Goal: Find specific page/section: Find specific page/section

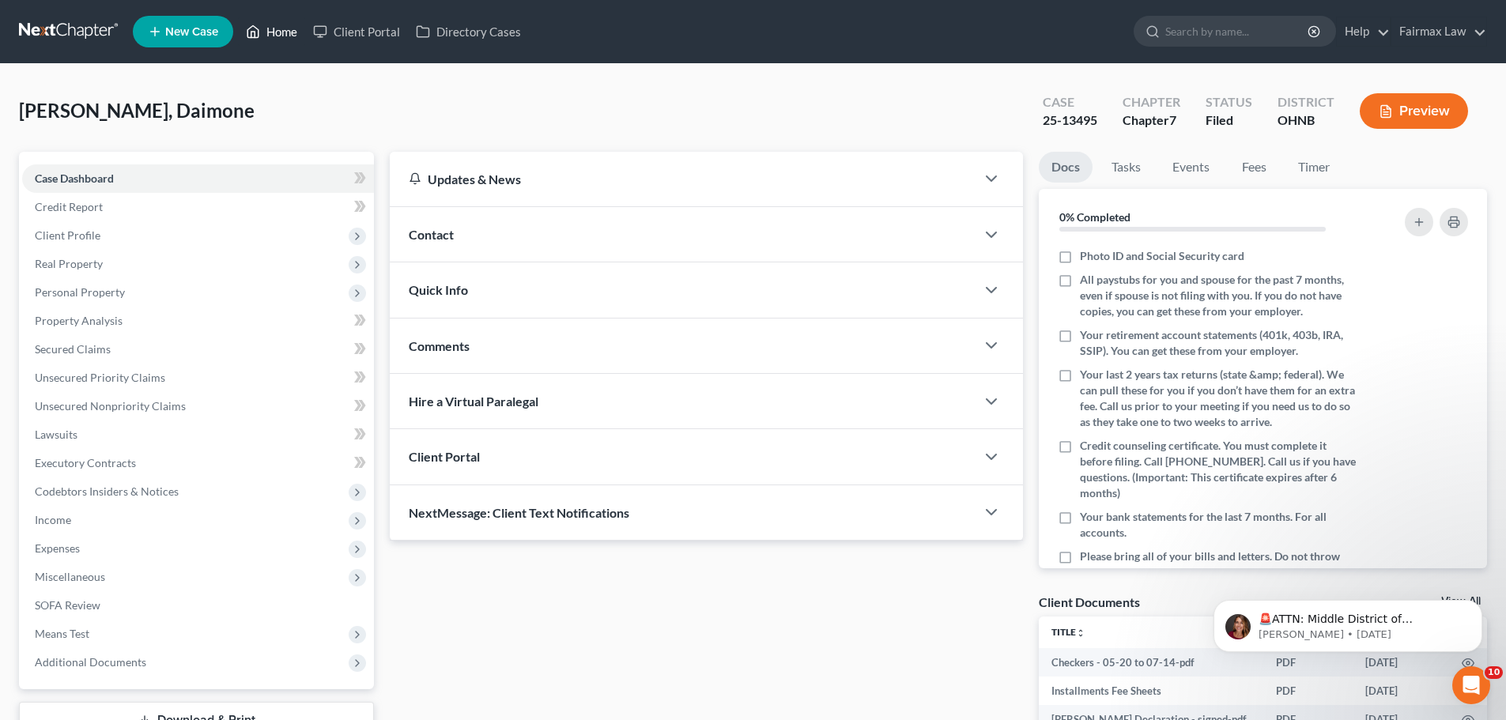
click at [276, 36] on link "Home" at bounding box center [271, 31] width 67 height 28
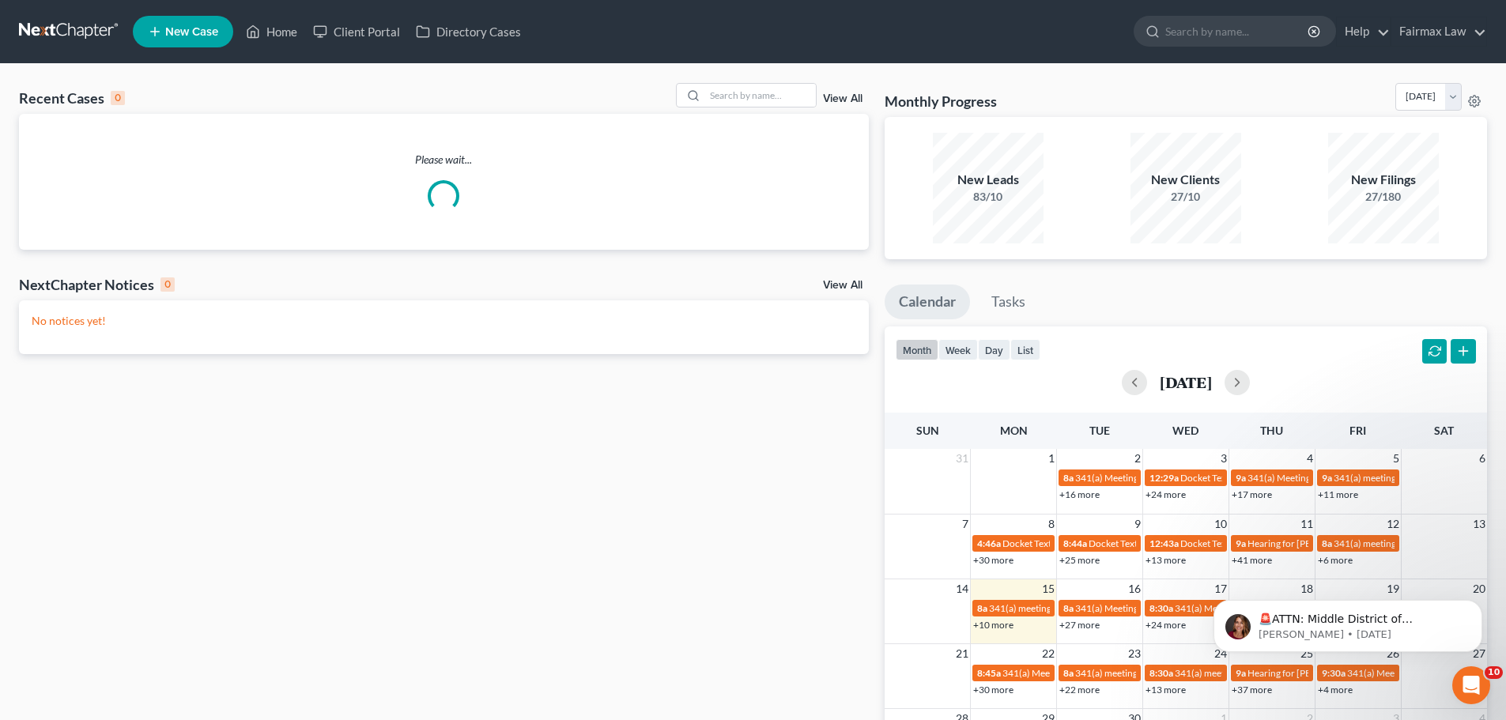
click at [800, 79] on div "Recent Cases 0 View All Please wait... NextChapter Notices 0 View All No notice…" at bounding box center [753, 474] width 1506 height 821
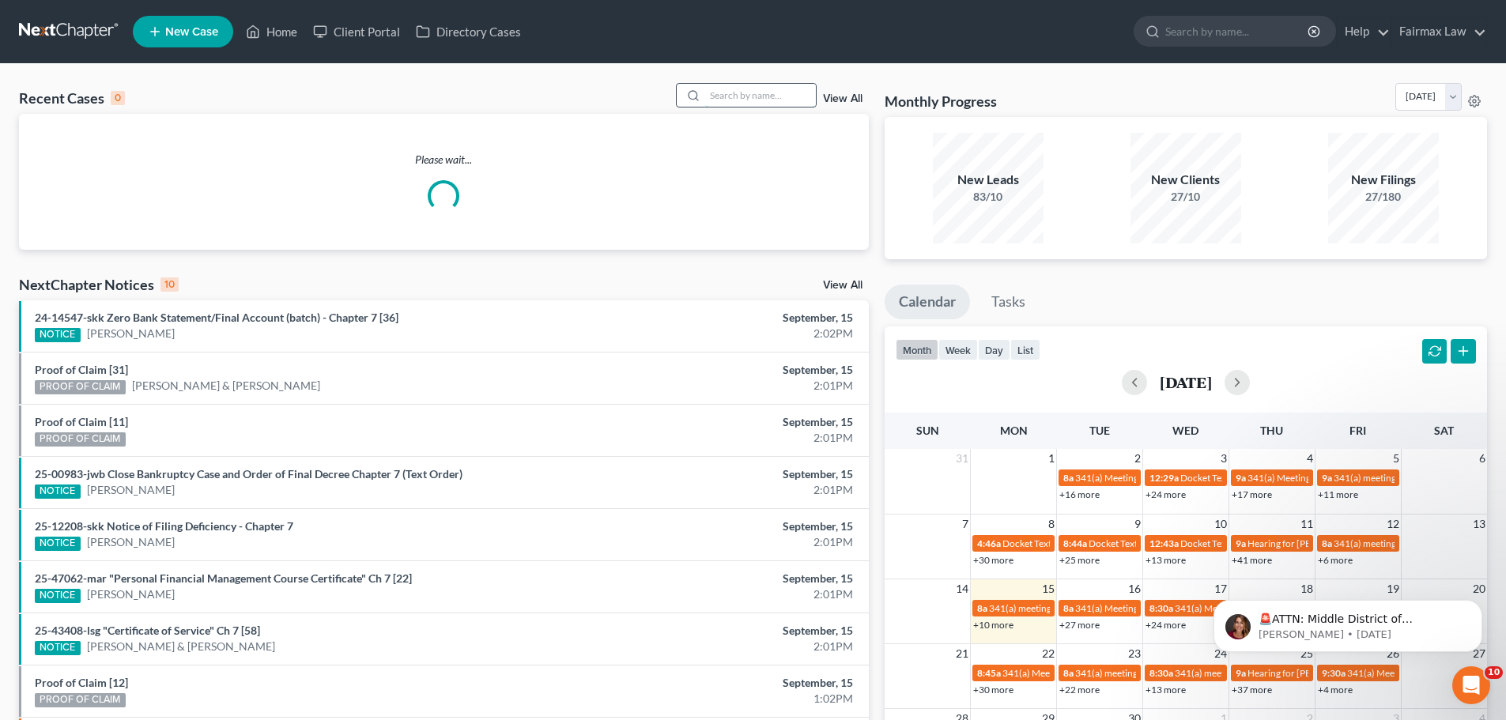
click at [791, 95] on input "search" at bounding box center [760, 95] width 111 height 23
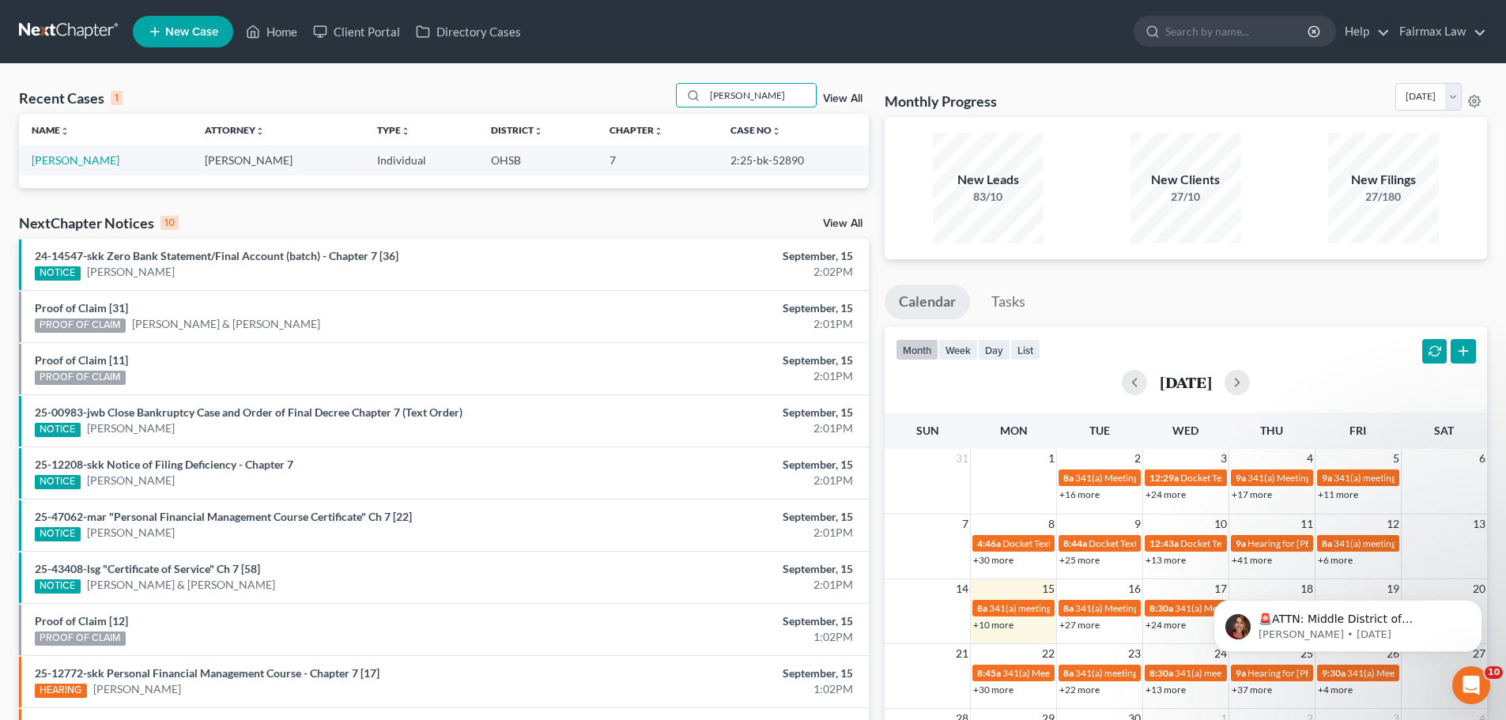
drag, startPoint x: 766, startPoint y: 89, endPoint x: 511, endPoint y: 115, distance: 256.7
click at [511, 115] on div "Recent Cases 1 obannon View All Name unfold_more expand_more expand_less Attorn…" at bounding box center [444, 135] width 850 height 105
type input "blondet"
click at [58, 162] on link "Blondet, Dashonna" at bounding box center [76, 159] width 88 height 13
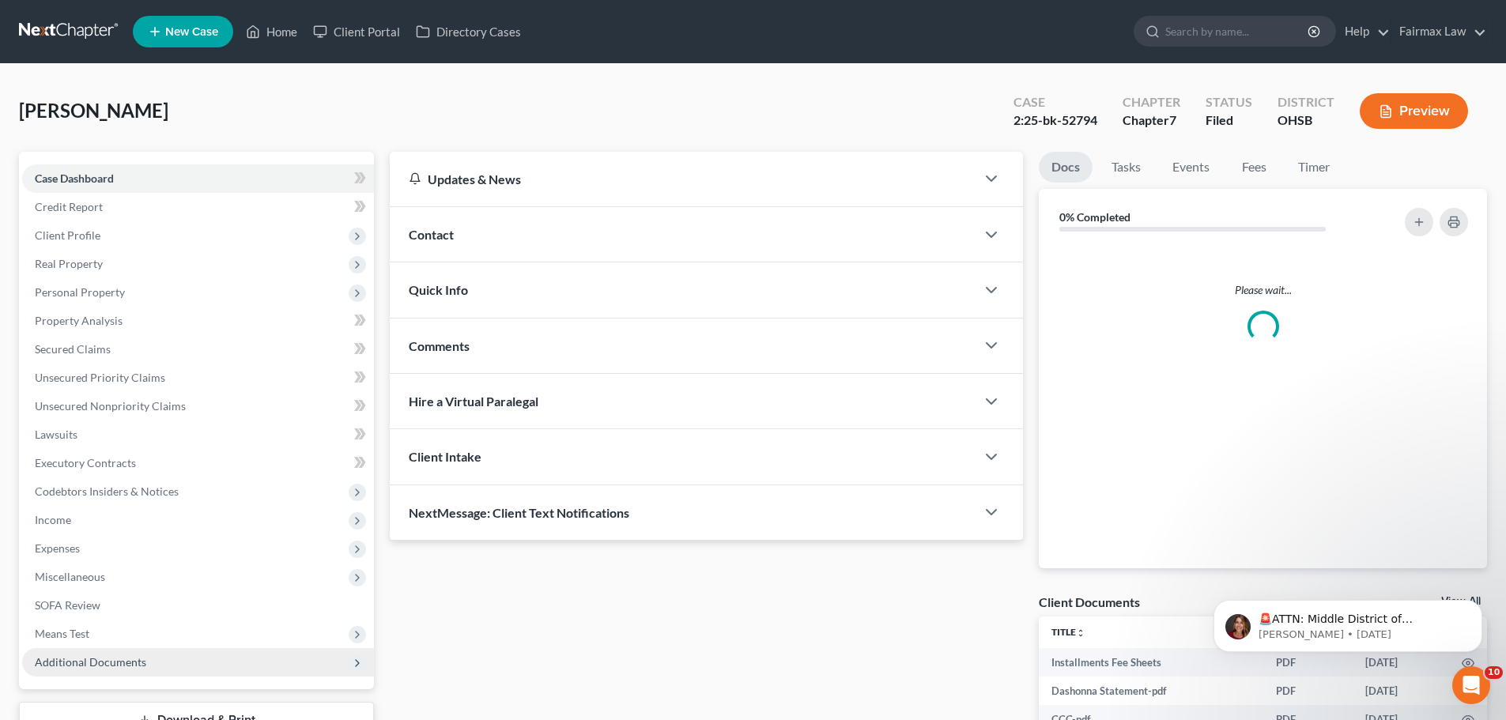
click at [245, 651] on span "Additional Documents" at bounding box center [198, 662] width 352 height 28
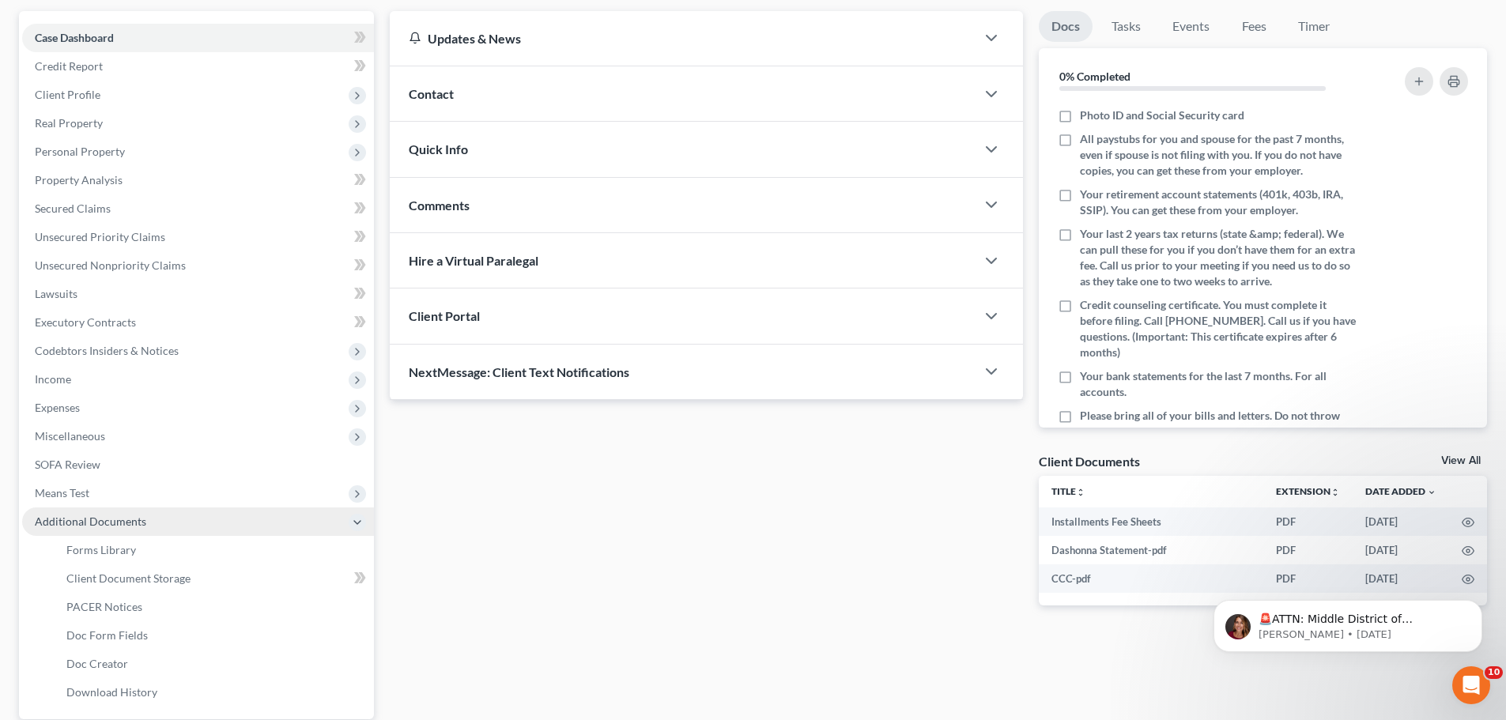
scroll to position [184, 0]
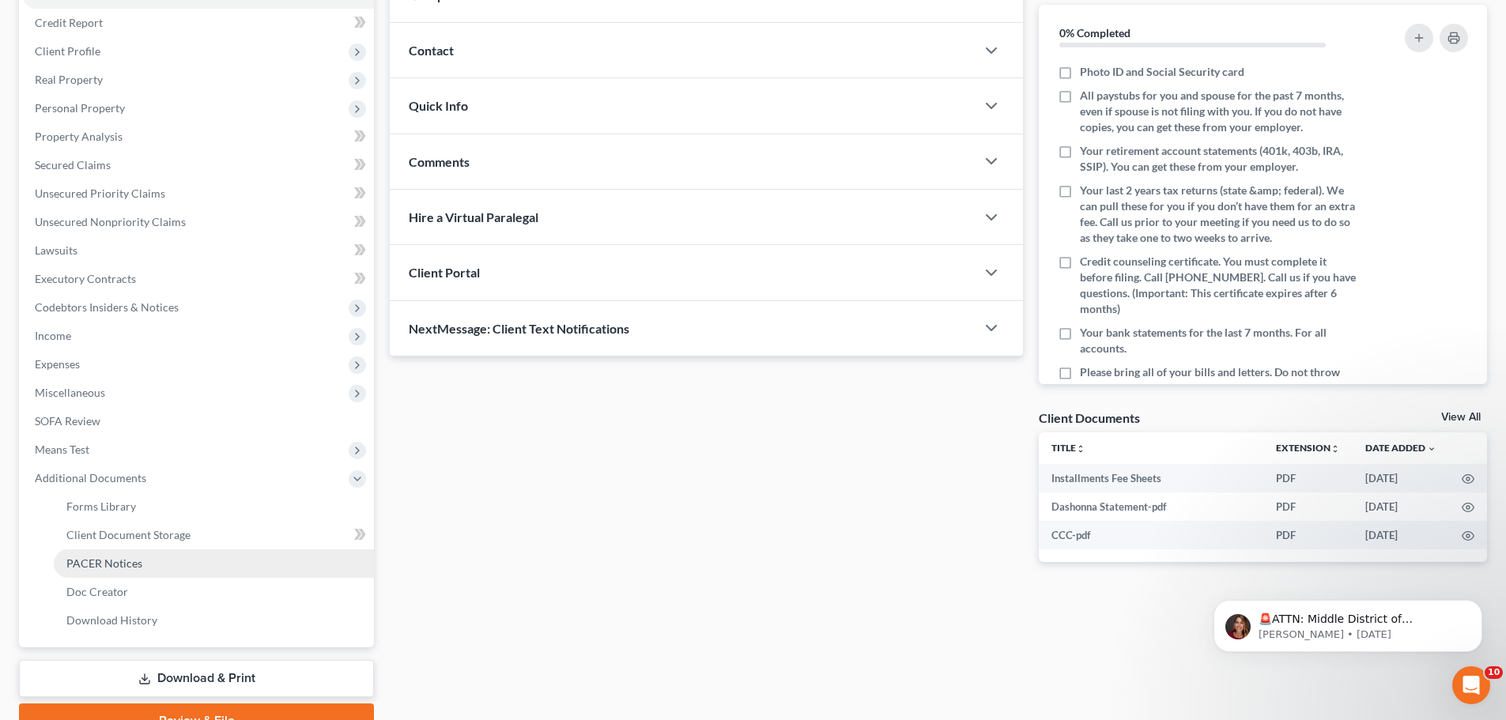
click at [156, 567] on link "PACER Notices" at bounding box center [214, 563] width 320 height 28
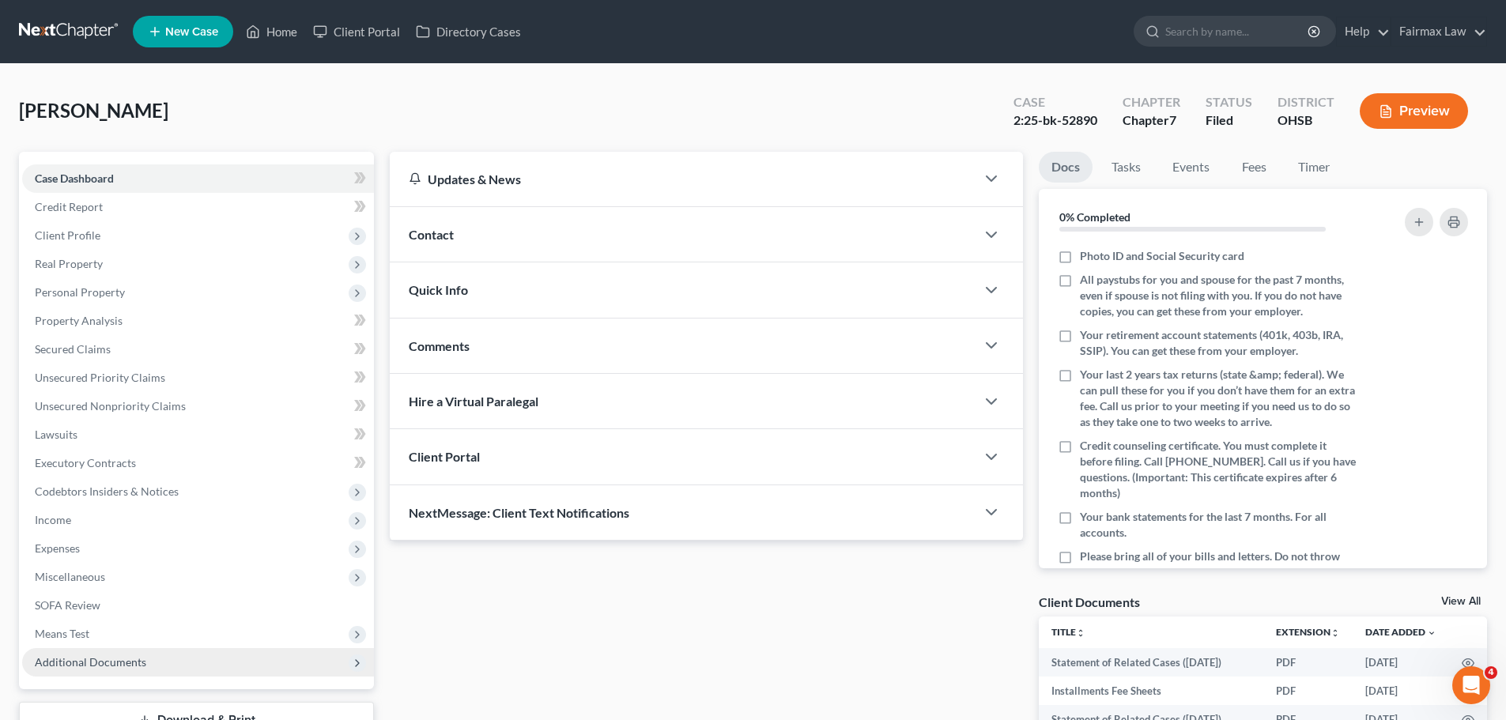
click at [122, 676] on span "Additional Documents" at bounding box center [198, 662] width 352 height 28
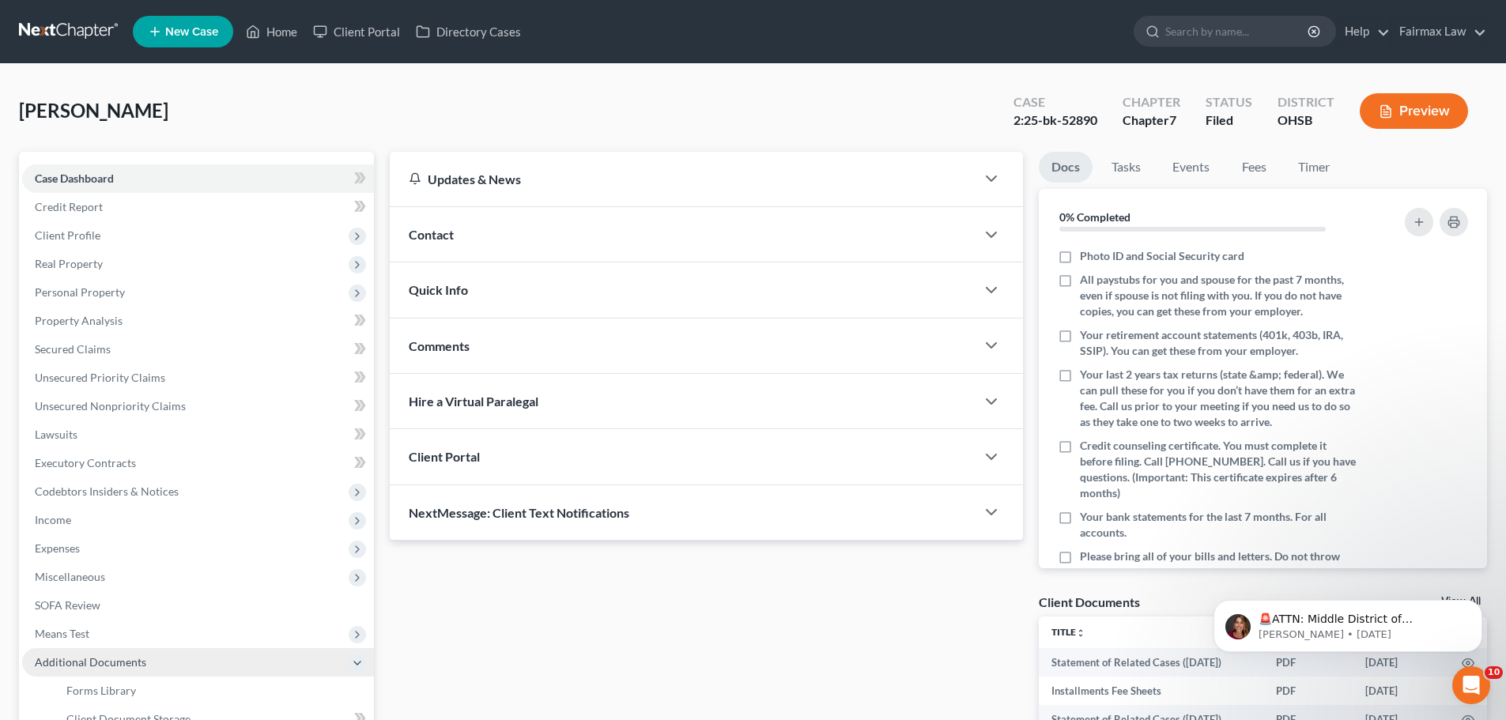
scroll to position [136, 0]
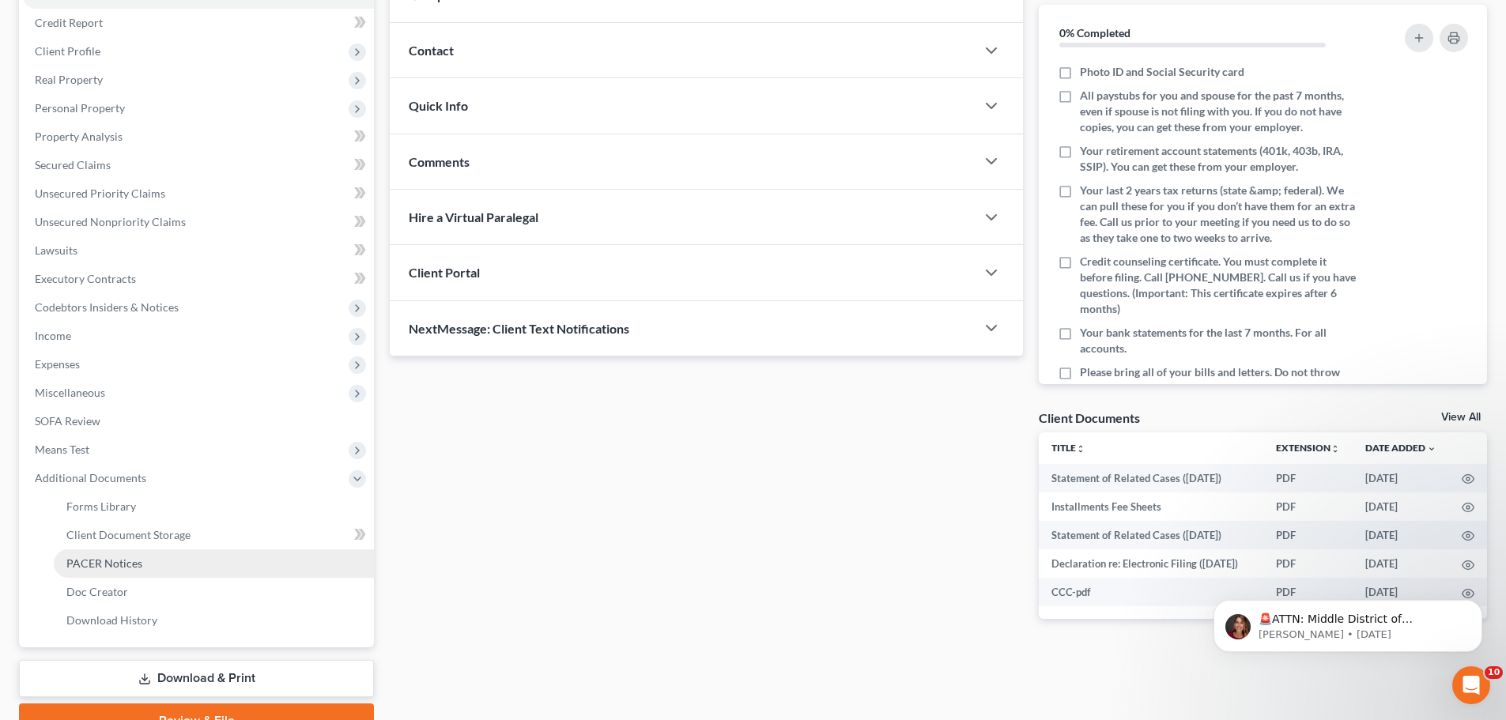
click at [102, 557] on span "PACER Notices" at bounding box center [104, 563] width 76 height 13
